Goal: Information Seeking & Learning: Learn about a topic

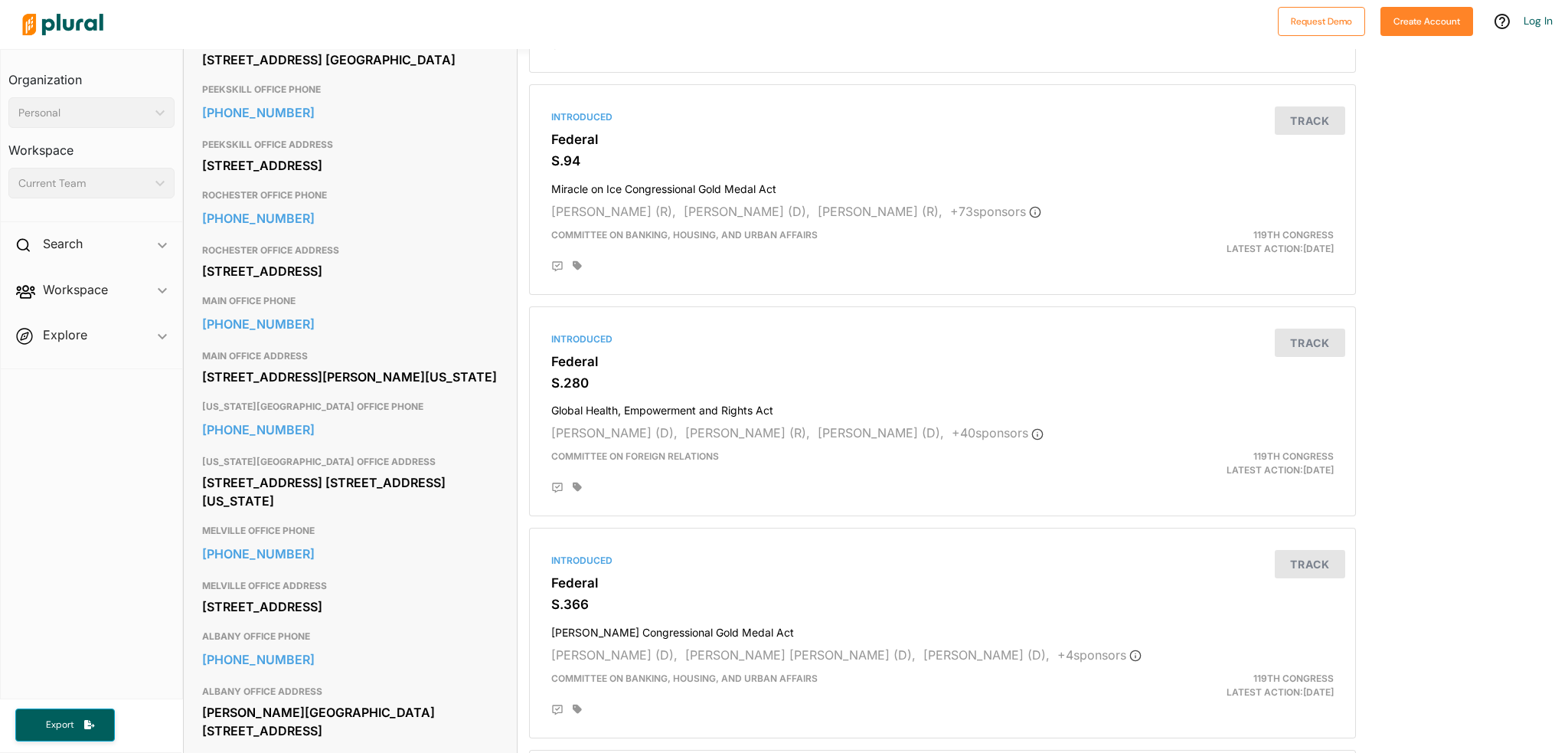
scroll to position [762, 0]
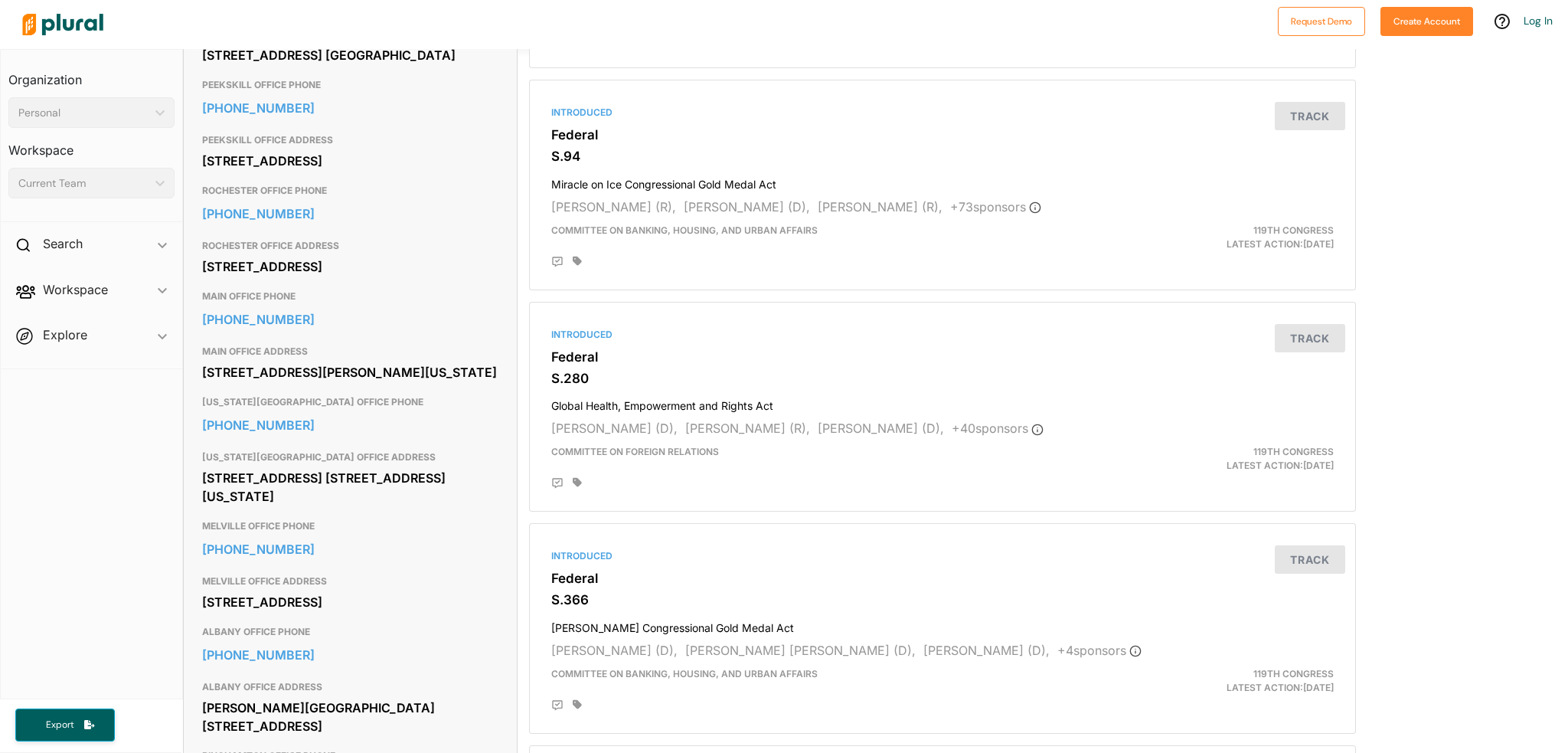
scroll to position [776, 0]
